Goal: Obtain resource: Download file/media

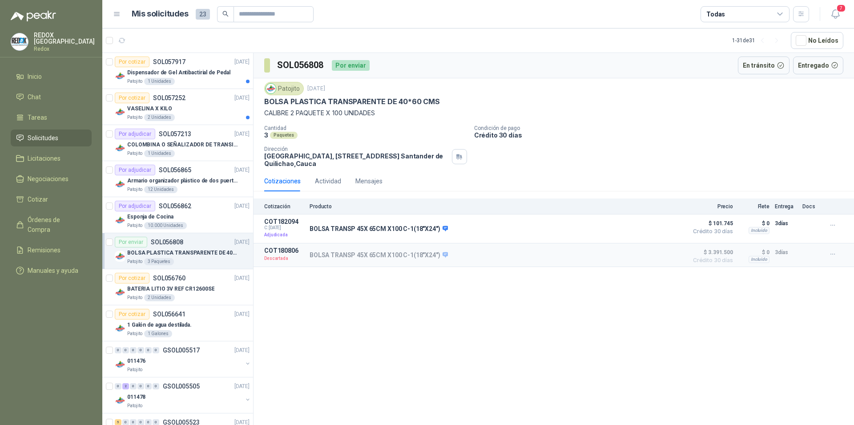
click at [195, 252] on p "BOLSA PLASTICA TRANSPARENTE DE 40*60 CMS" at bounding box center [182, 253] width 111 height 8
click at [168, 242] on p "SOL056808" at bounding box center [167, 242] width 32 height 6
click at [781, 15] on icon at bounding box center [780, 14] width 5 height 2
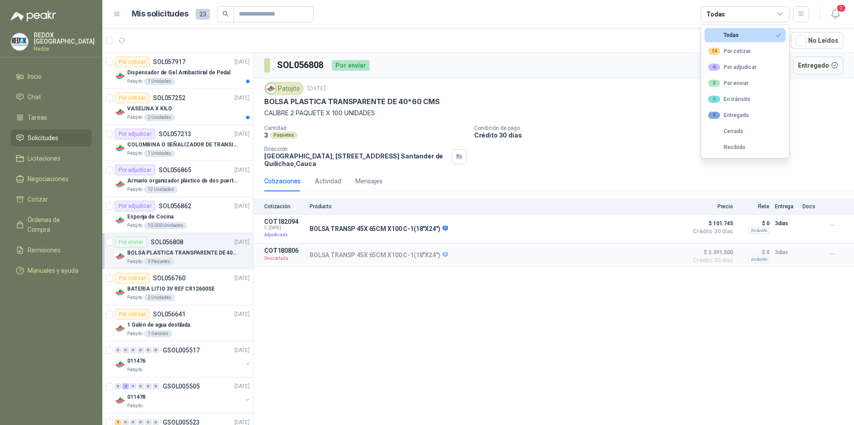
click at [782, 15] on icon at bounding box center [780, 14] width 8 height 8
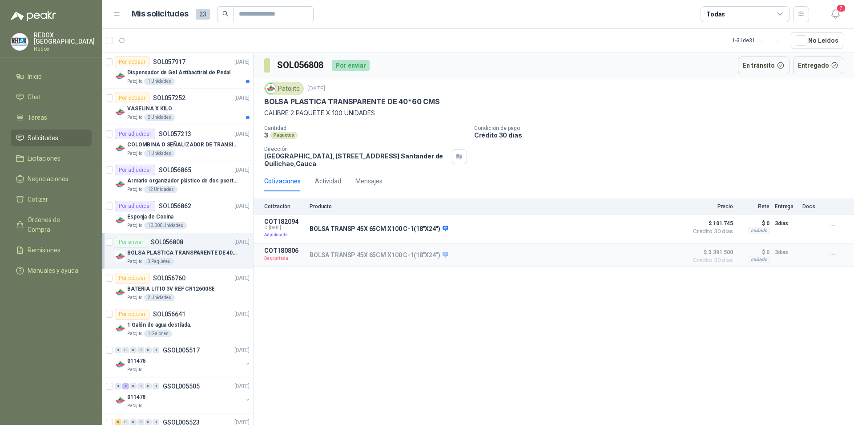
click at [50, 137] on span "Solicitudes" at bounding box center [43, 138] width 31 height 10
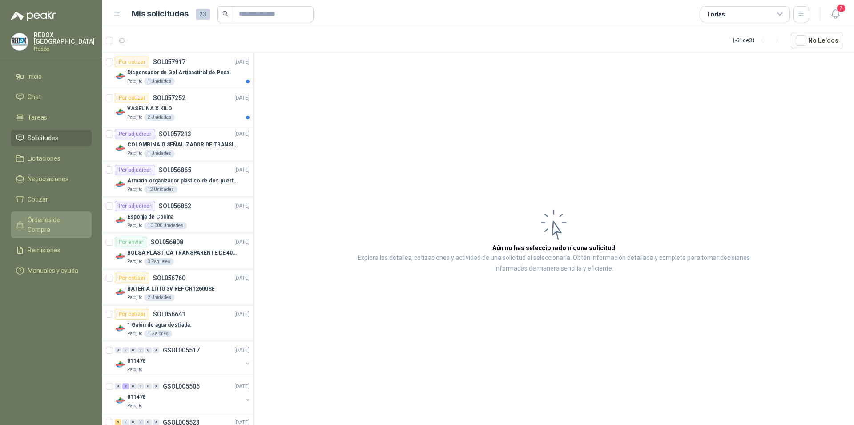
click at [48, 217] on span "Órdenes de Compra" at bounding box center [56, 225] width 56 height 20
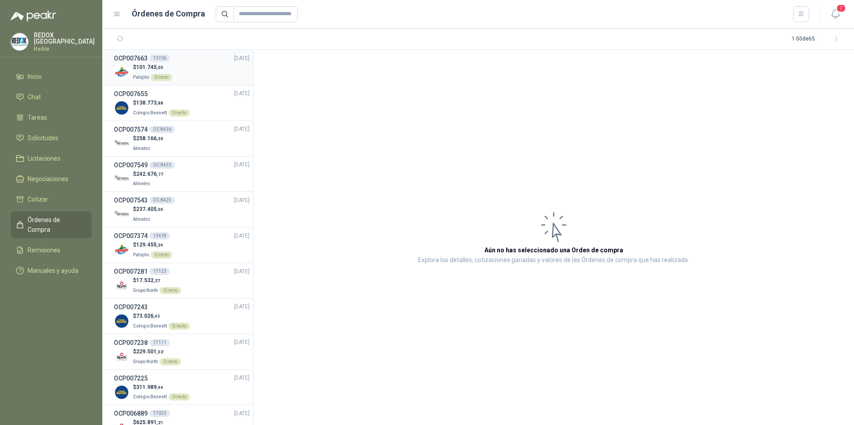
click at [186, 71] on div "$ 101.745 ,00 Patojito Directo" at bounding box center [182, 72] width 136 height 18
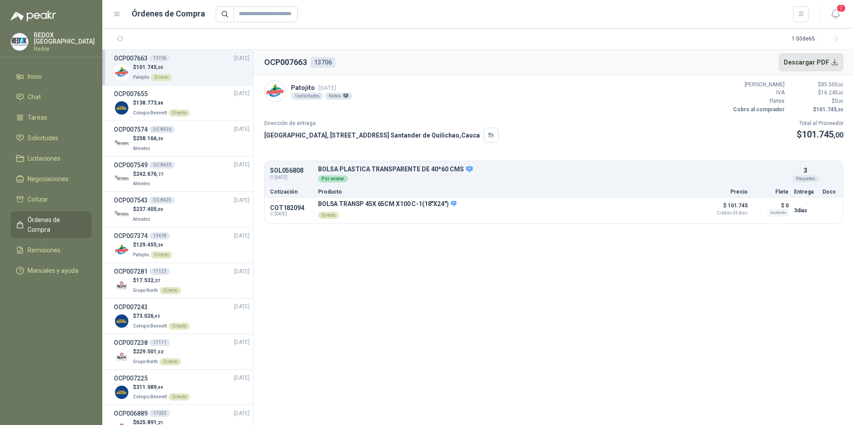
click at [835, 61] on button "Descargar PDF" at bounding box center [811, 62] width 65 height 18
